Goal: Task Accomplishment & Management: Manage account settings

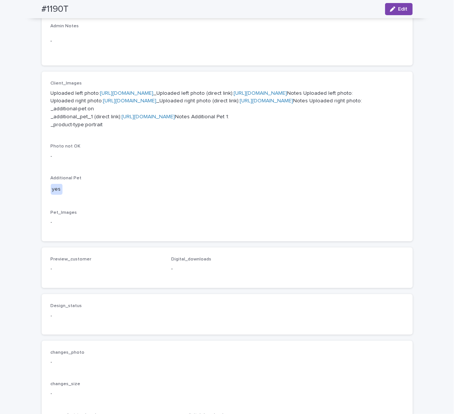
click at [390, 9] on icon "button" at bounding box center [392, 8] width 5 height 5
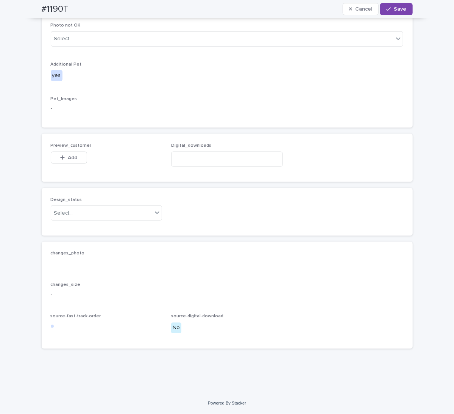
scroll to position [427, 0]
click at [66, 217] on div "Select..." at bounding box center [63, 213] width 19 height 8
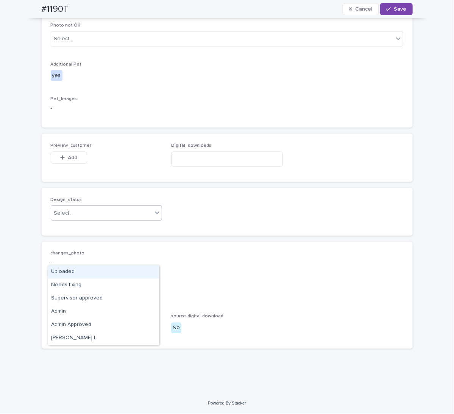
click at [66, 272] on div "Uploaded" at bounding box center [103, 271] width 111 height 13
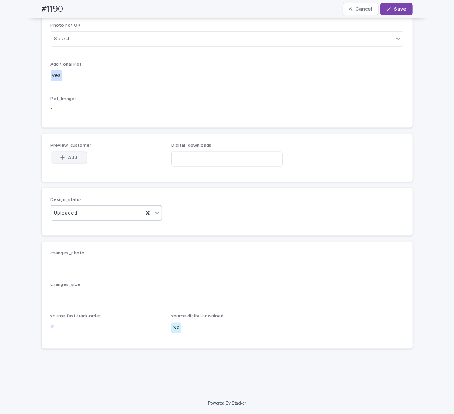
click at [70, 160] on span "Add" at bounding box center [72, 157] width 9 height 5
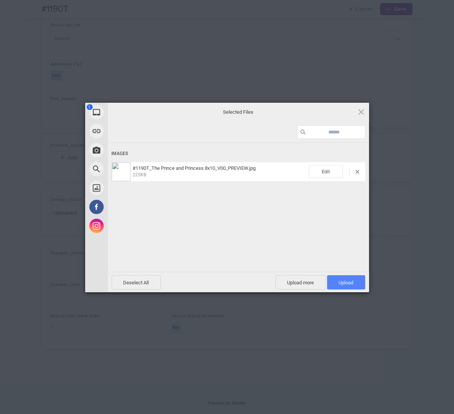
click at [336, 284] on span "Upload 1" at bounding box center [346, 282] width 38 height 14
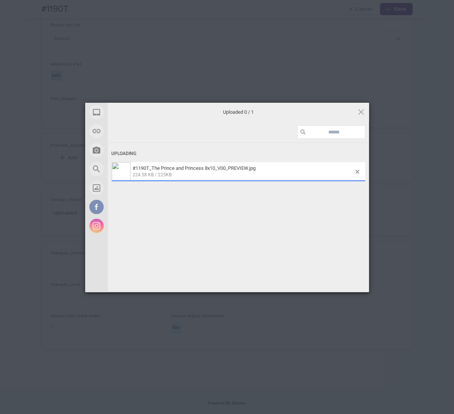
scroll to position [441, 0]
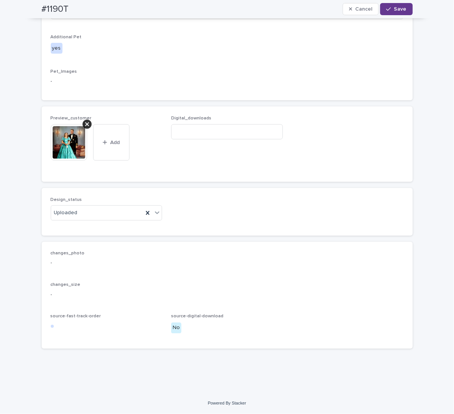
click at [394, 7] on span "Save" at bounding box center [400, 8] width 13 height 5
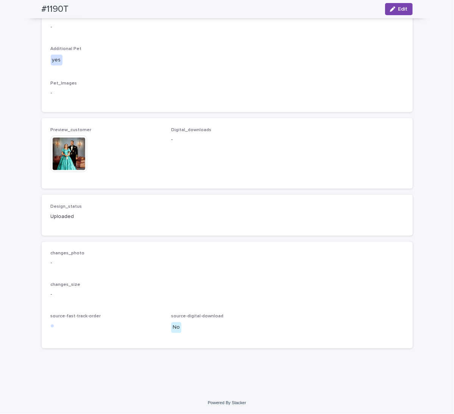
scroll to position [432, 0]
click at [180, 97] on p "-" at bounding box center [227, 93] width 353 height 8
click at [70, 172] on img at bounding box center [69, 154] width 36 height 36
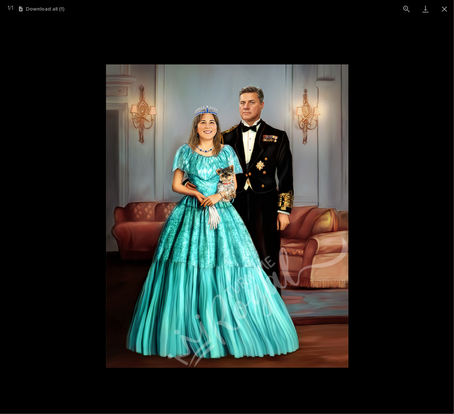
click at [61, 185] on picture at bounding box center [227, 216] width 454 height 396
drag, startPoint x: 61, startPoint y: 182, endPoint x: 67, endPoint y: 140, distance: 42.5
click at [62, 181] on picture at bounding box center [227, 216] width 454 height 396
click at [444, 11] on button "Close gallery" at bounding box center [444, 9] width 19 height 18
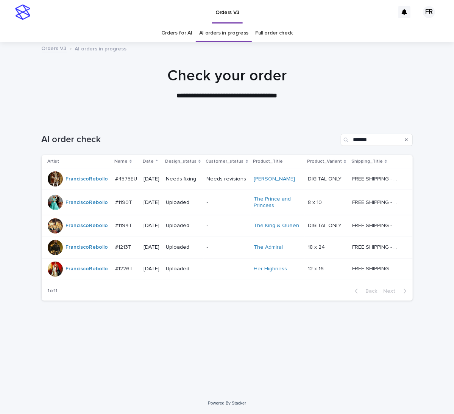
click at [120, 110] on div at bounding box center [227, 80] width 454 height 76
click at [180, 177] on p "Needs fixing" at bounding box center [183, 179] width 35 height 6
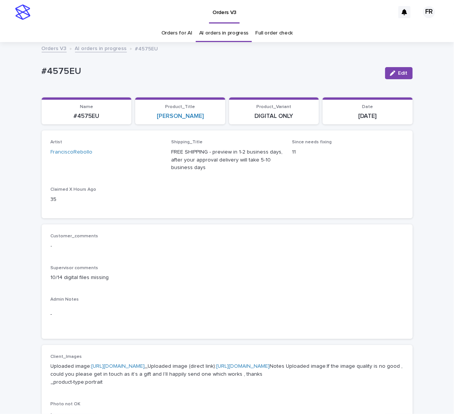
click at [86, 115] on p "#4575EU" at bounding box center [86, 116] width 81 height 7
copy p "4575EU"
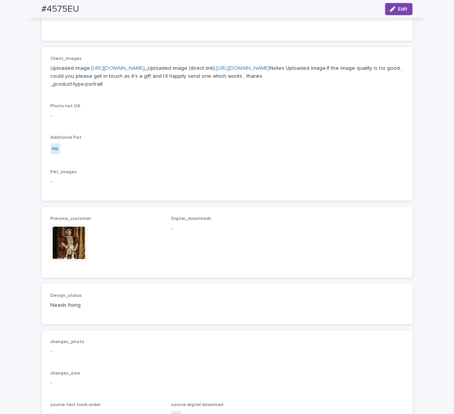
scroll to position [303, 0]
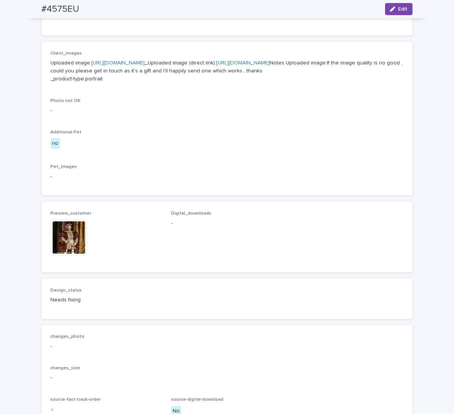
click at [394, 5] on button "Edit" at bounding box center [399, 9] width 28 height 12
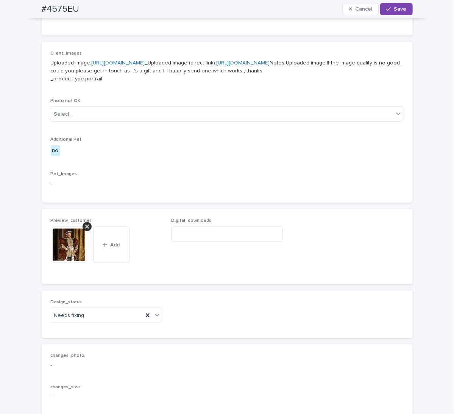
scroll to position [312, 0]
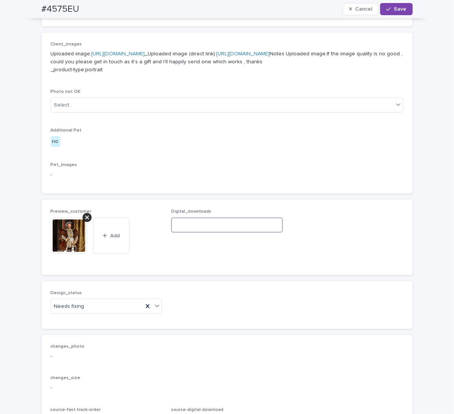
click at [204, 233] on input at bounding box center [227, 224] width 112 height 15
paste input "**********"
type input "**********"
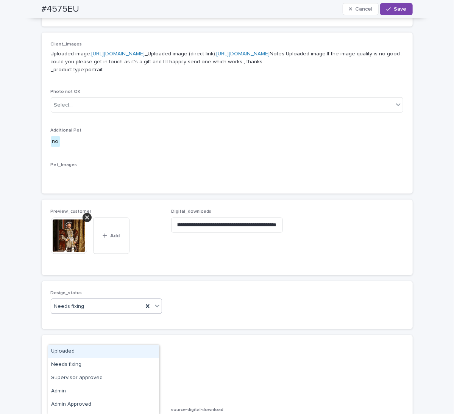
click at [95, 313] on div "Needs fixing" at bounding box center [97, 306] width 92 height 13
click at [87, 354] on div "Uploaded" at bounding box center [103, 351] width 111 height 13
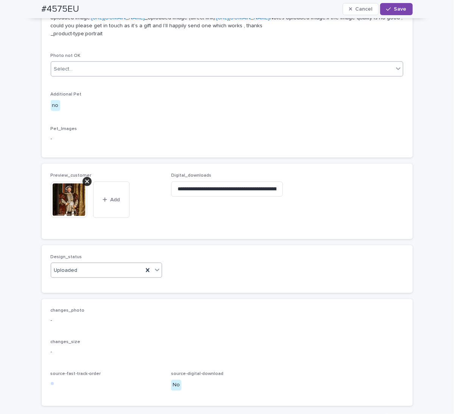
scroll to position [323, 0]
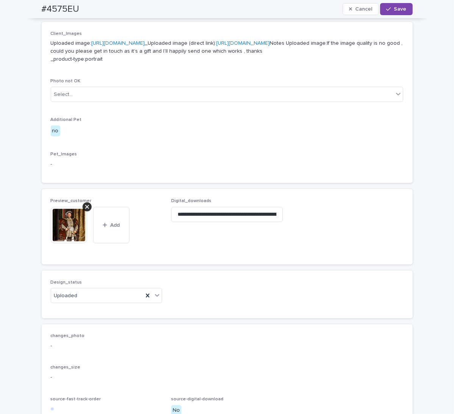
click at [398, 3] on div "#4575EU Cancel Save" at bounding box center [227, 9] width 371 height 18
click at [389, 12] on button "Save" at bounding box center [396, 9] width 32 height 12
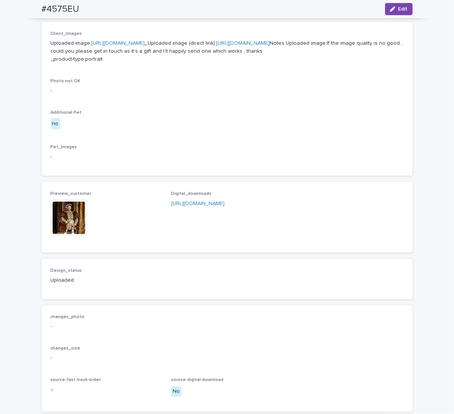
scroll to position [313, 0]
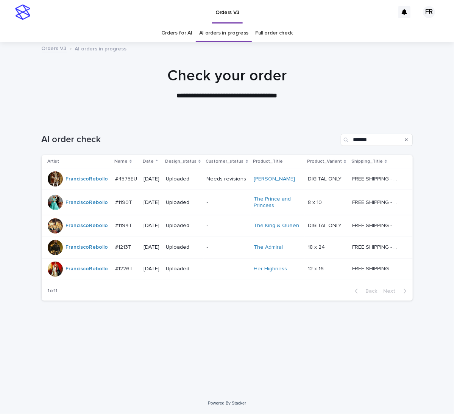
click at [86, 105] on div at bounding box center [227, 80] width 454 height 76
